Goal: Navigation & Orientation: Understand site structure

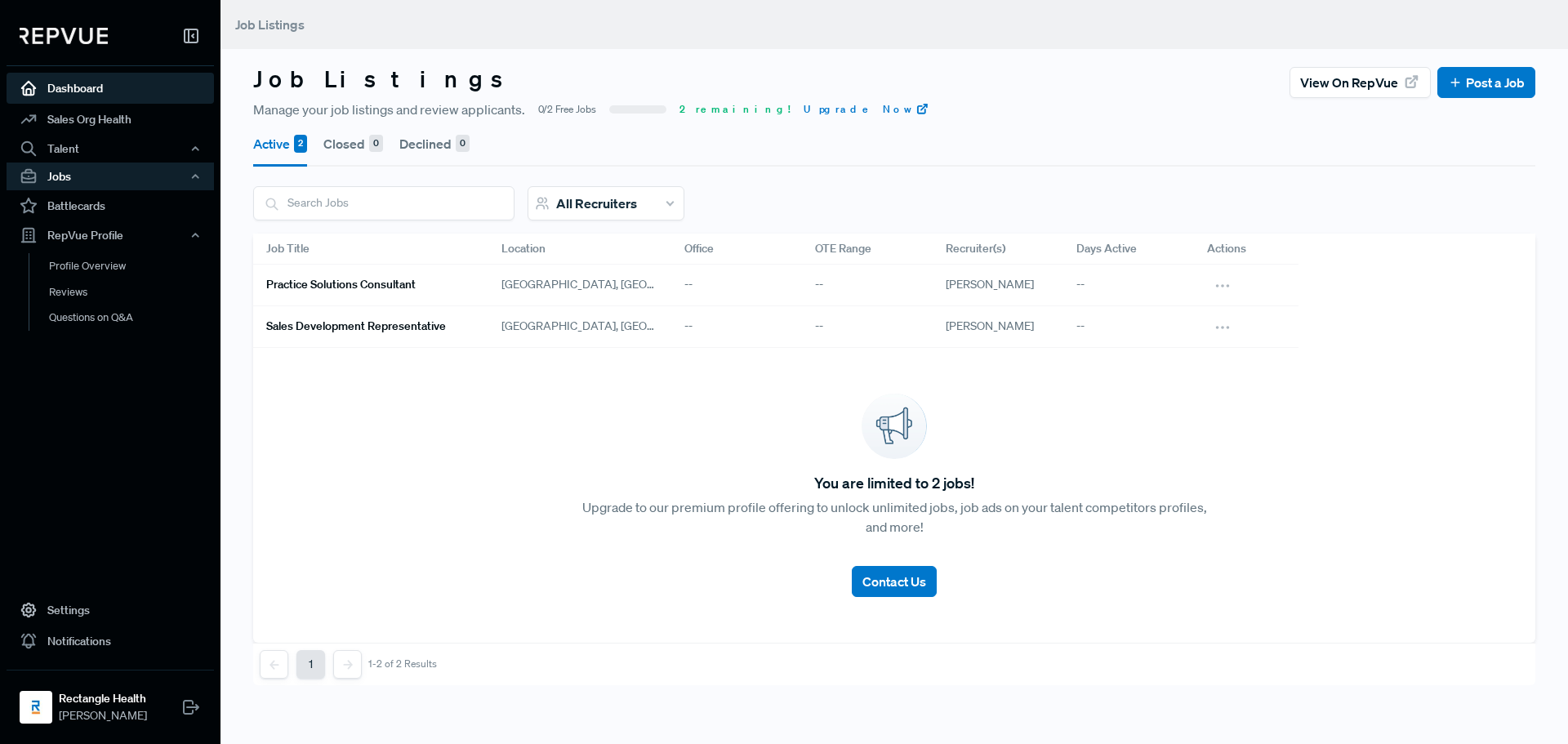
click at [78, 83] on link "Dashboard" at bounding box center [110, 89] width 208 height 31
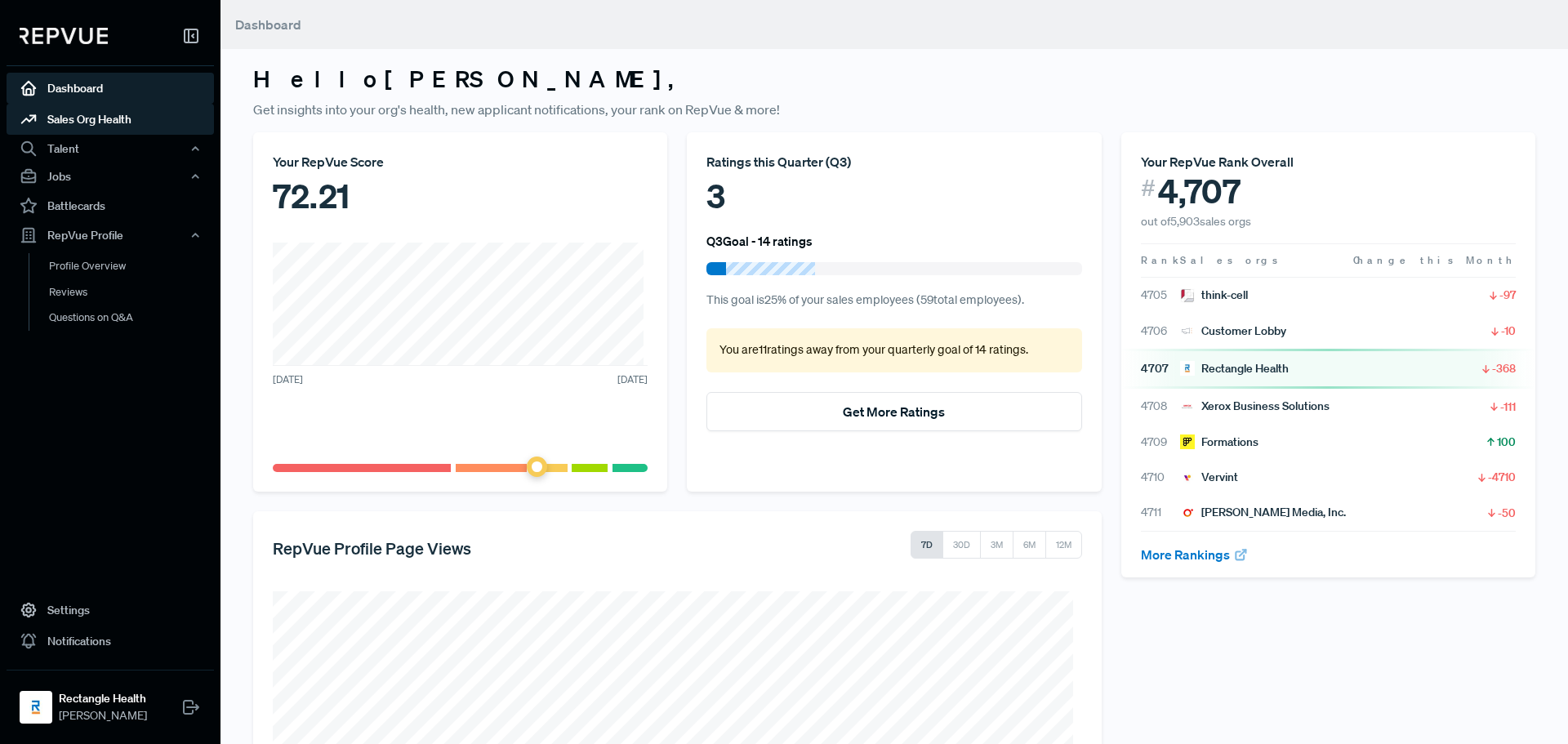
click at [88, 118] on link "Sales Org Health" at bounding box center [110, 119] width 208 height 31
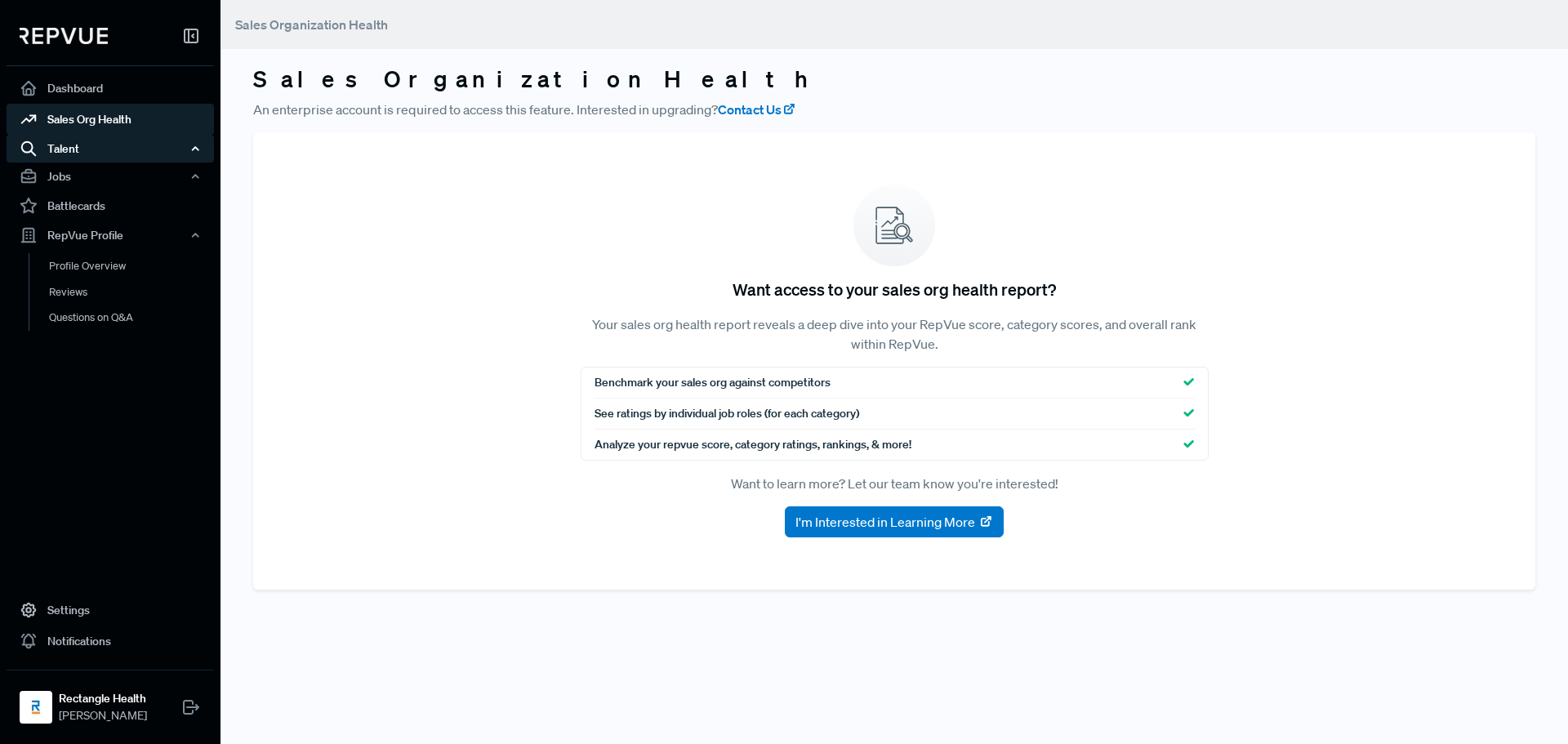
click at [68, 143] on div "Talent" at bounding box center [110, 149] width 208 height 28
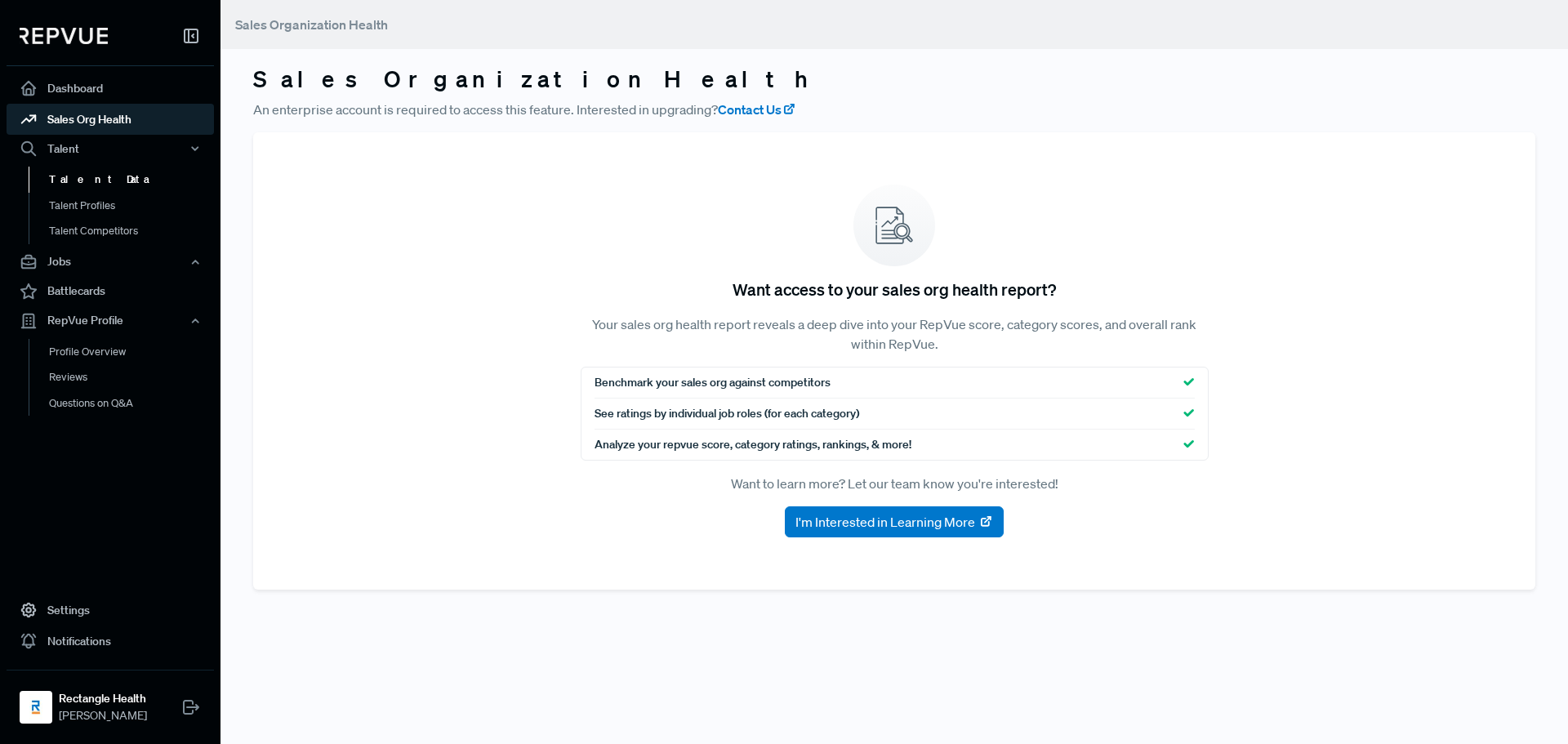
click at [74, 183] on link "Talent Data" at bounding box center [132, 180] width 208 height 26
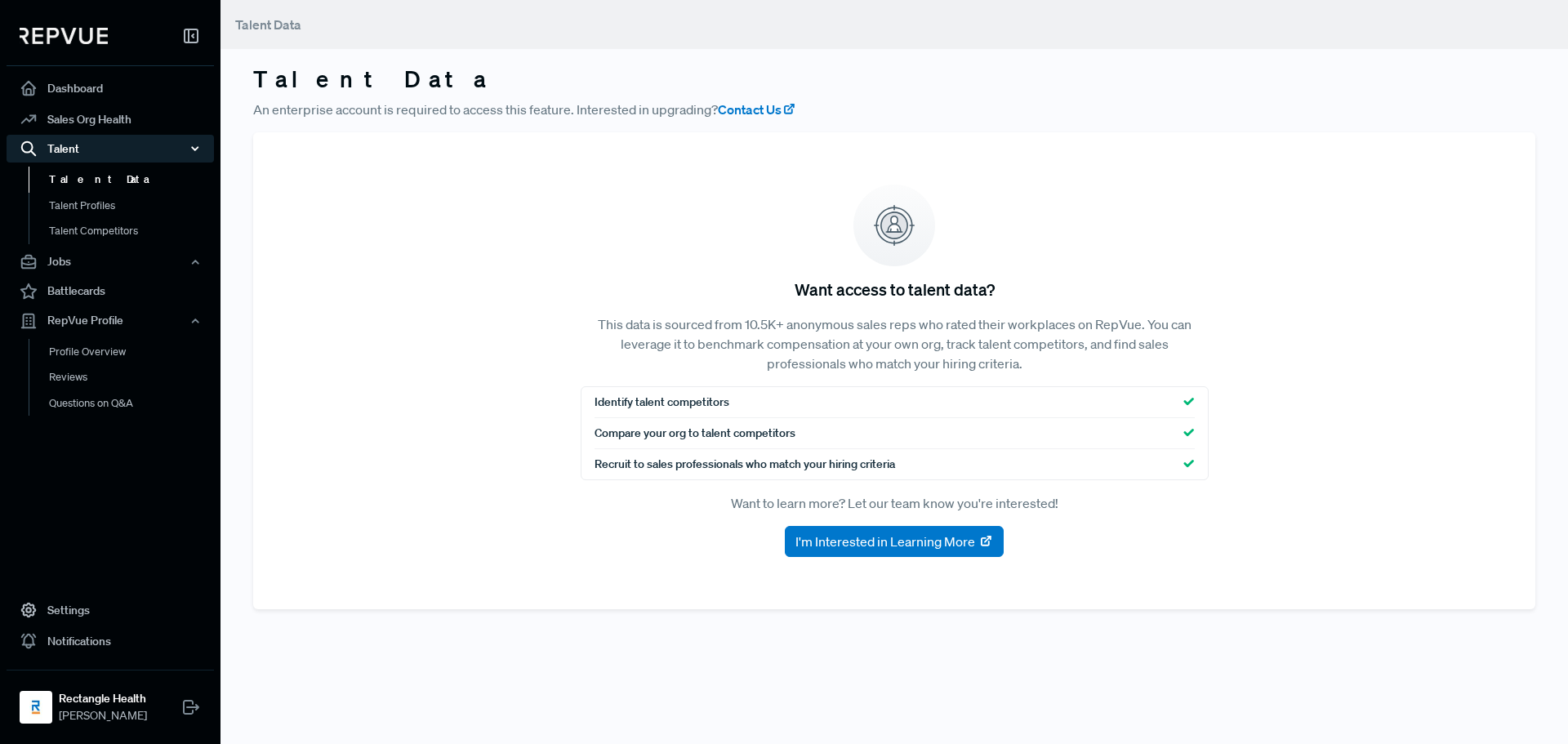
click at [76, 141] on div "Talent" at bounding box center [110, 149] width 208 height 28
click at [97, 269] on link "Profile Overview" at bounding box center [132, 274] width 208 height 42
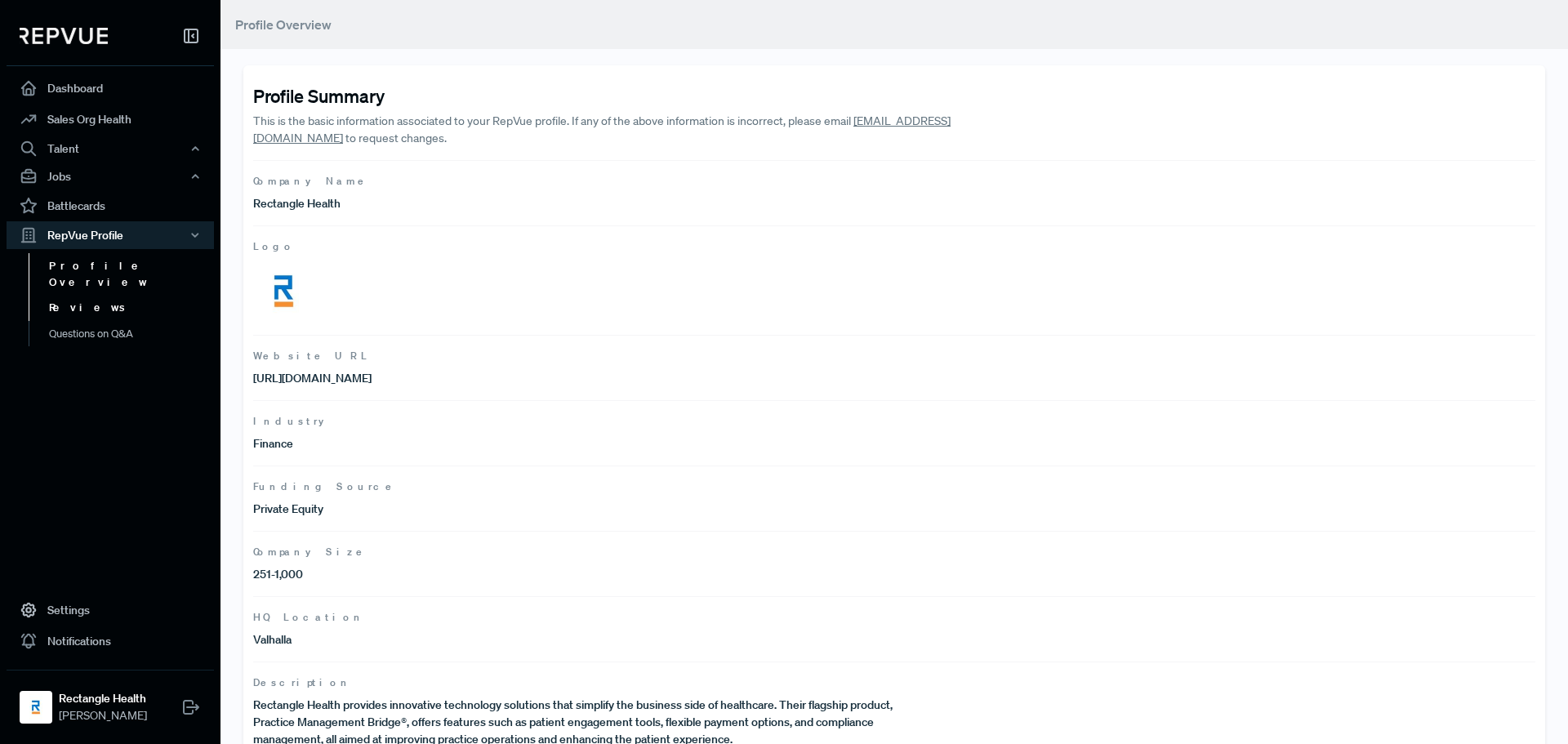
click at [75, 295] on link "Reviews" at bounding box center [132, 308] width 208 height 26
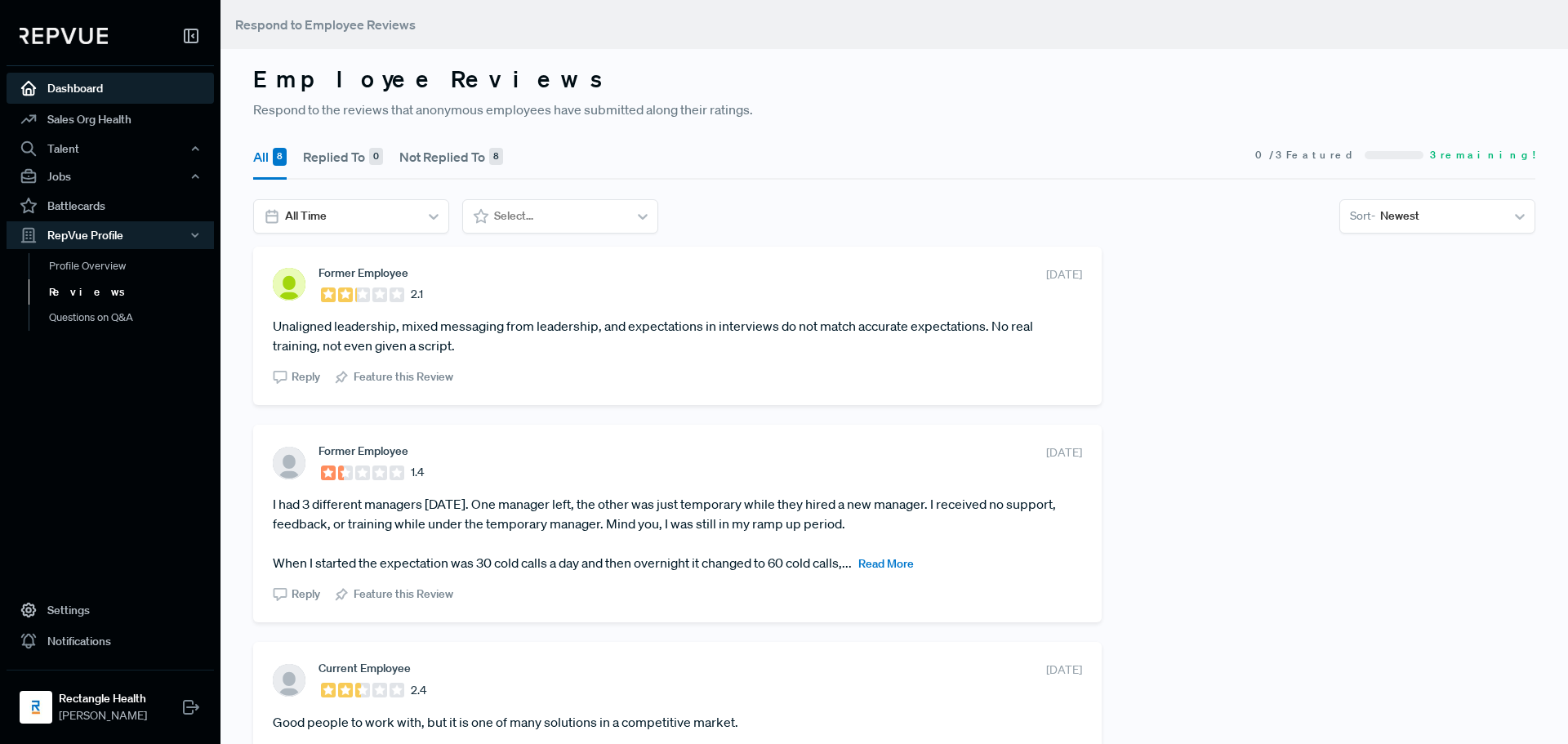
click at [90, 88] on link "Dashboard" at bounding box center [110, 89] width 208 height 31
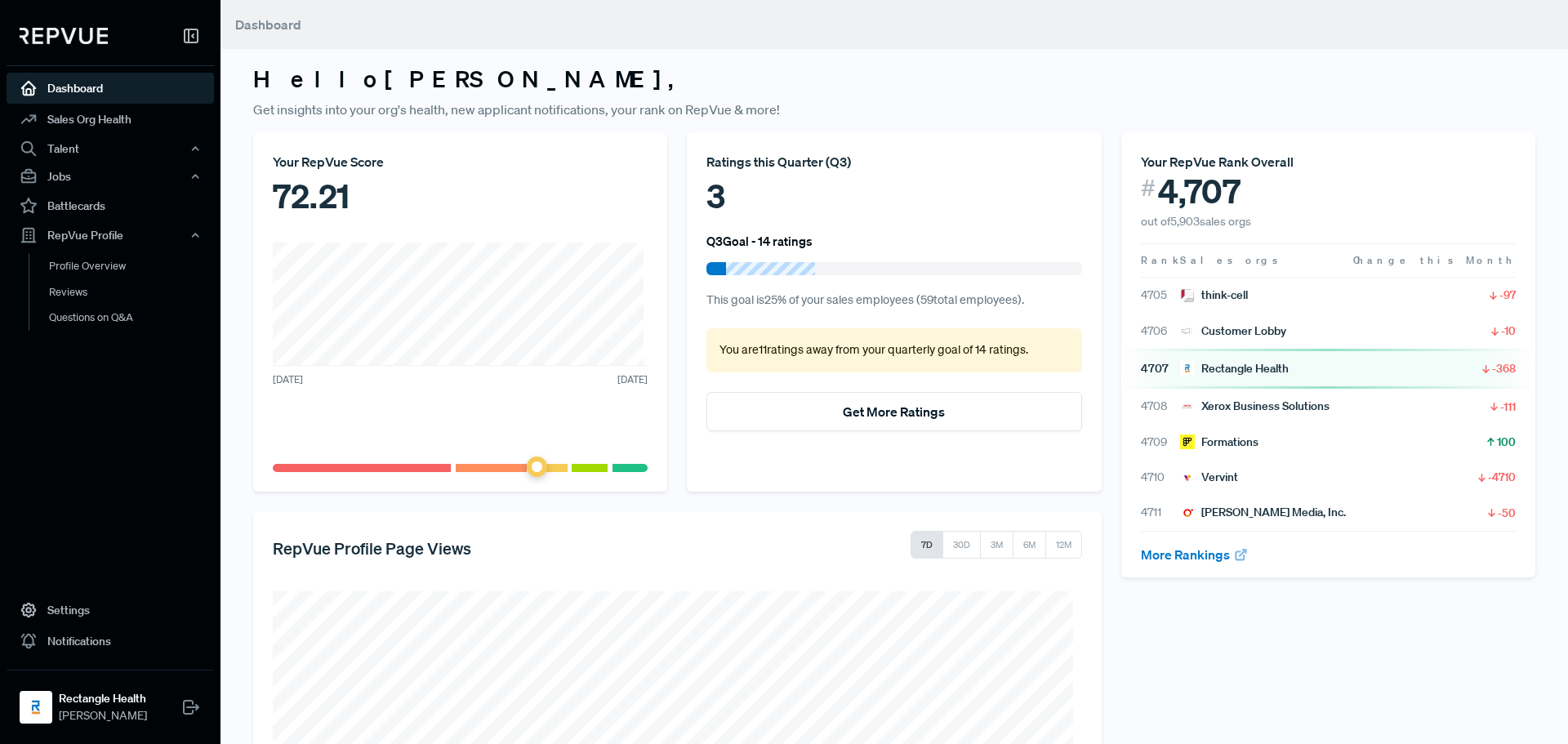
drag, startPoint x: 88, startPoint y: 36, endPoint x: 188, endPoint y: 12, distance: 102.8
click at [88, 36] on img at bounding box center [64, 36] width 89 height 17
